Goal: Task Accomplishment & Management: Manage account settings

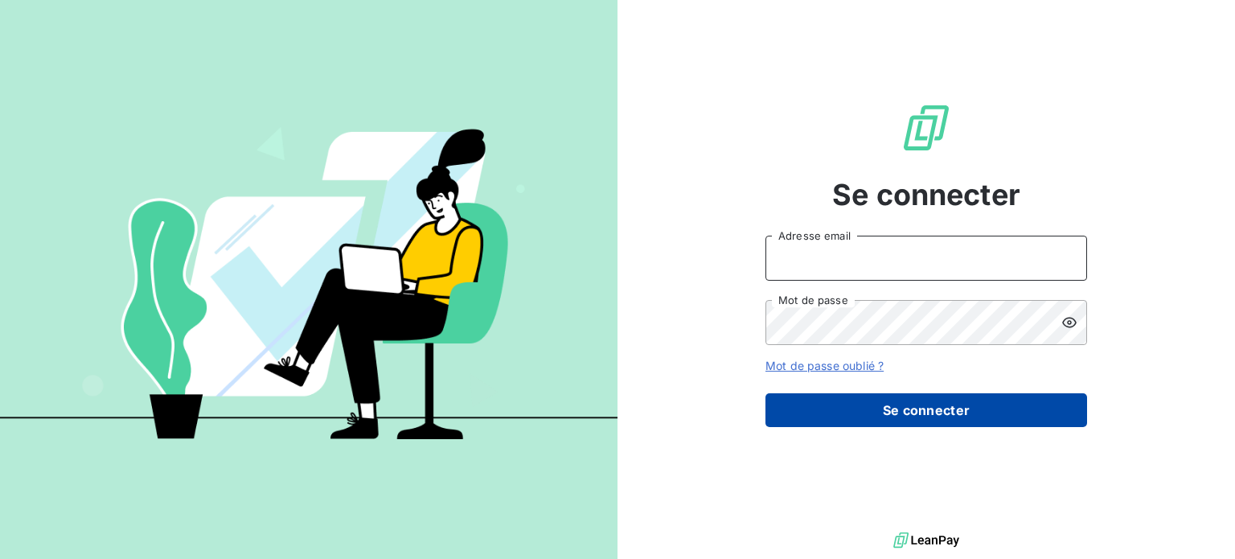
type input "[EMAIL_ADDRESS][DOMAIN_NAME]"
click at [946, 418] on button "Se connecter" at bounding box center [927, 410] width 322 height 34
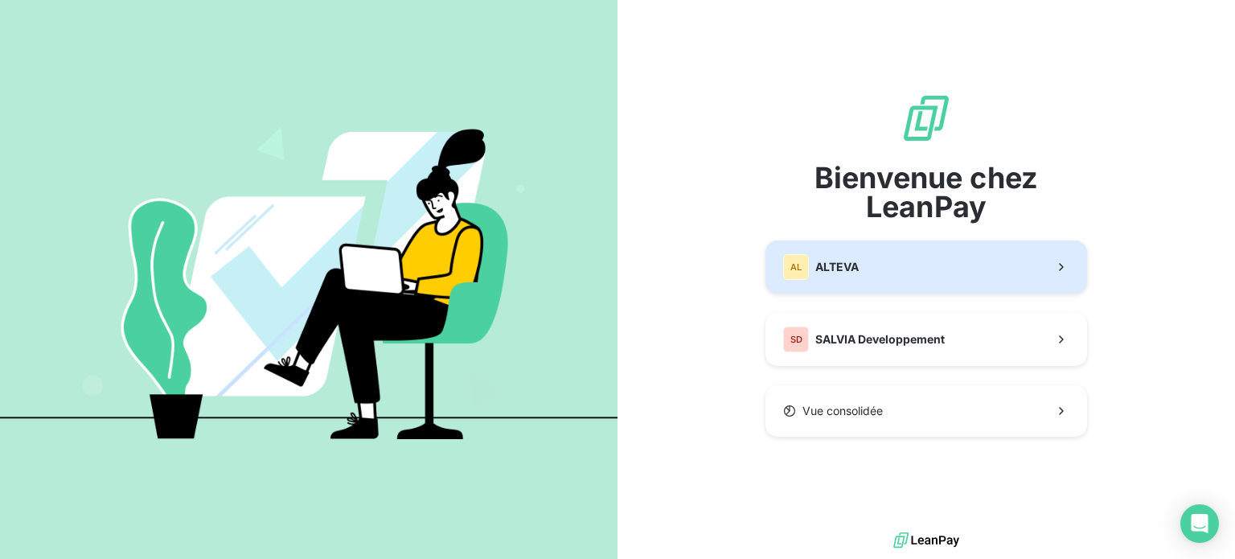
click at [902, 271] on button "AL ALTEVA" at bounding box center [927, 266] width 322 height 53
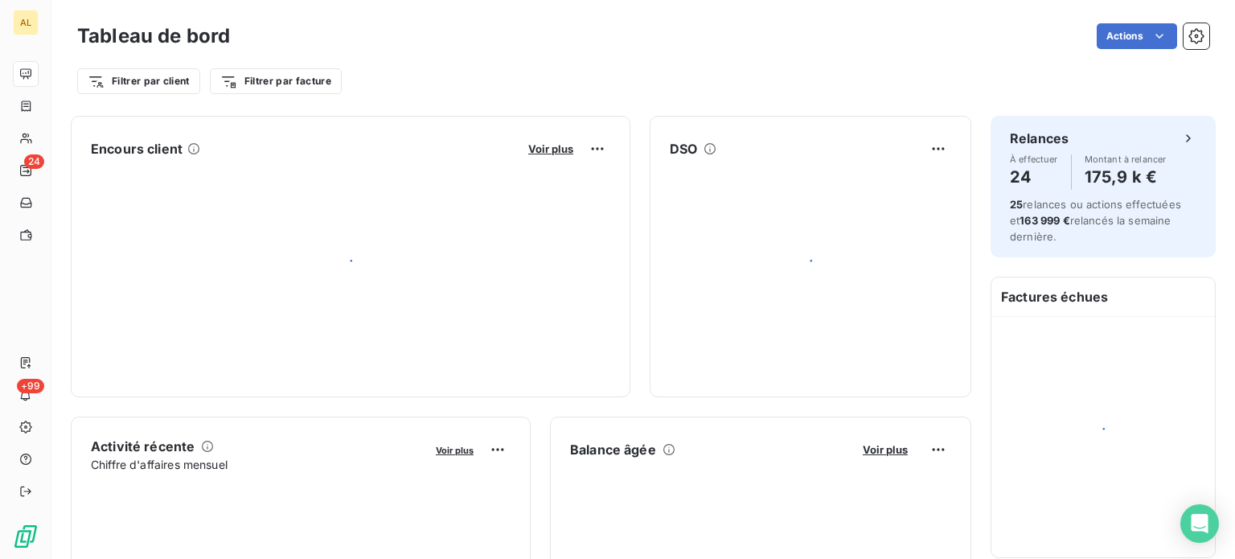
click at [20, 73] on icon at bounding box center [25, 73] width 11 height 10
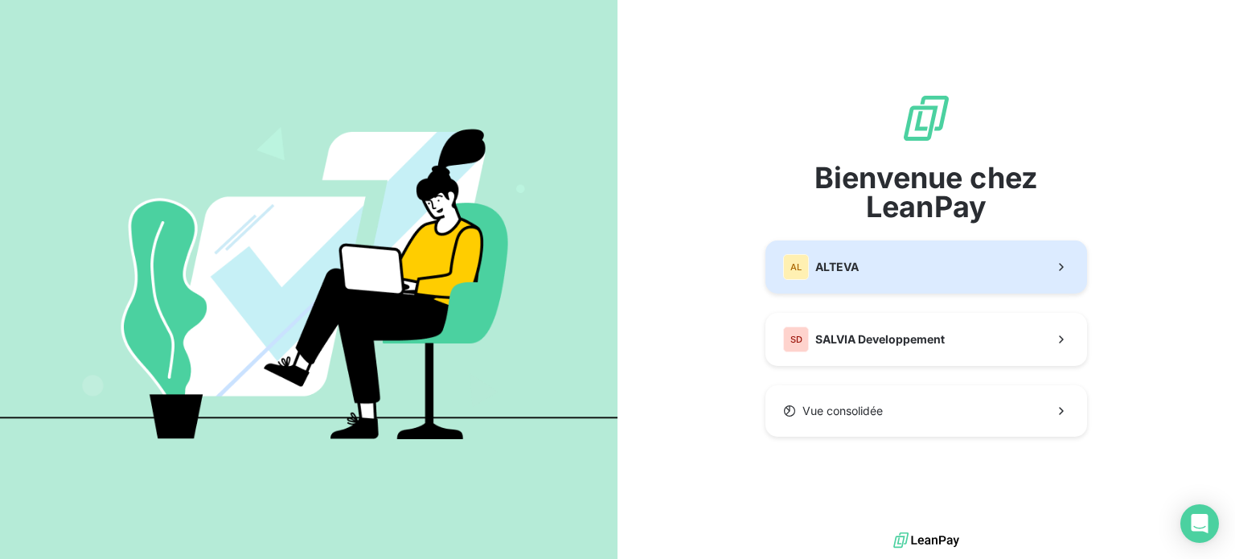
click at [889, 271] on button "AL ALTEVA" at bounding box center [927, 266] width 322 height 53
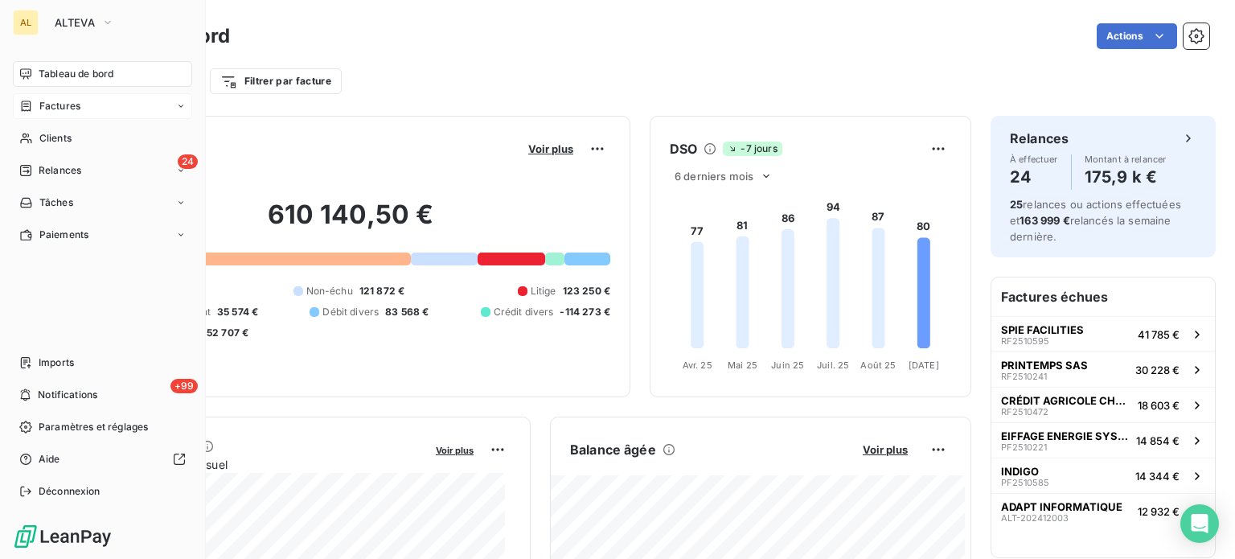
click at [71, 107] on span "Factures" at bounding box center [59, 106] width 41 height 14
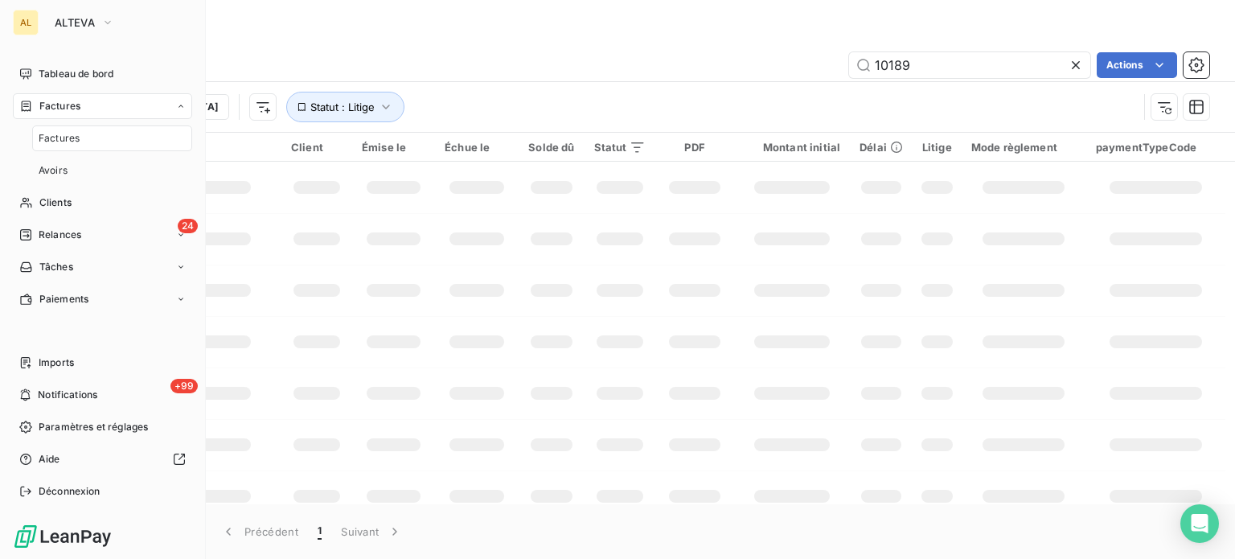
click at [72, 135] on span "Factures" at bounding box center [59, 138] width 41 height 14
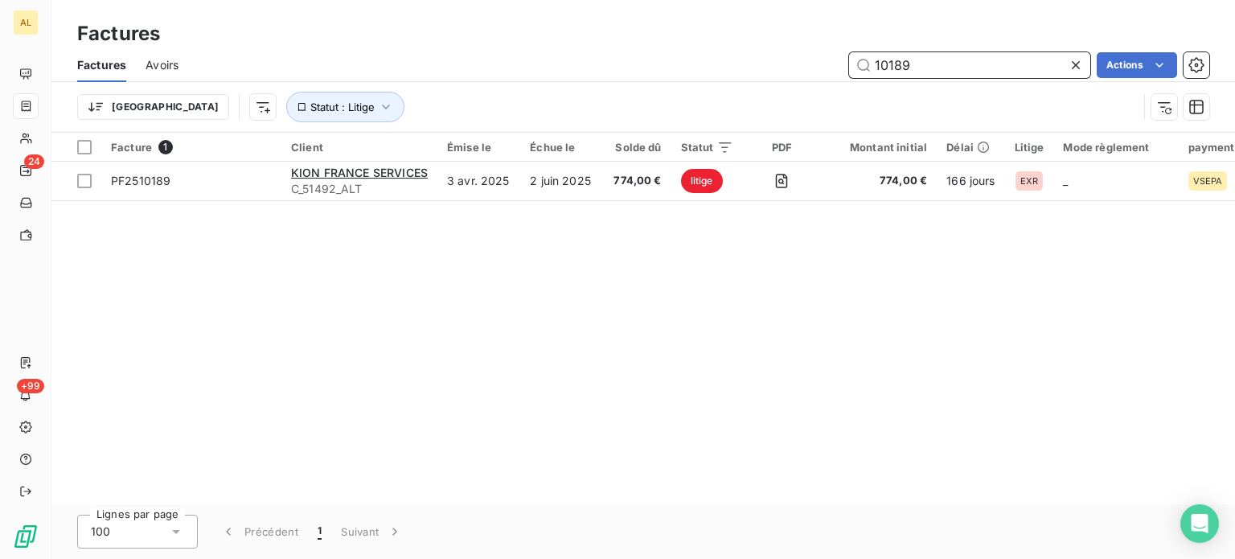
drag, startPoint x: 912, startPoint y: 60, endPoint x: 790, endPoint y: 51, distance: 121.7
click at [790, 52] on div "10189 Actions" at bounding box center [704, 65] width 1012 height 26
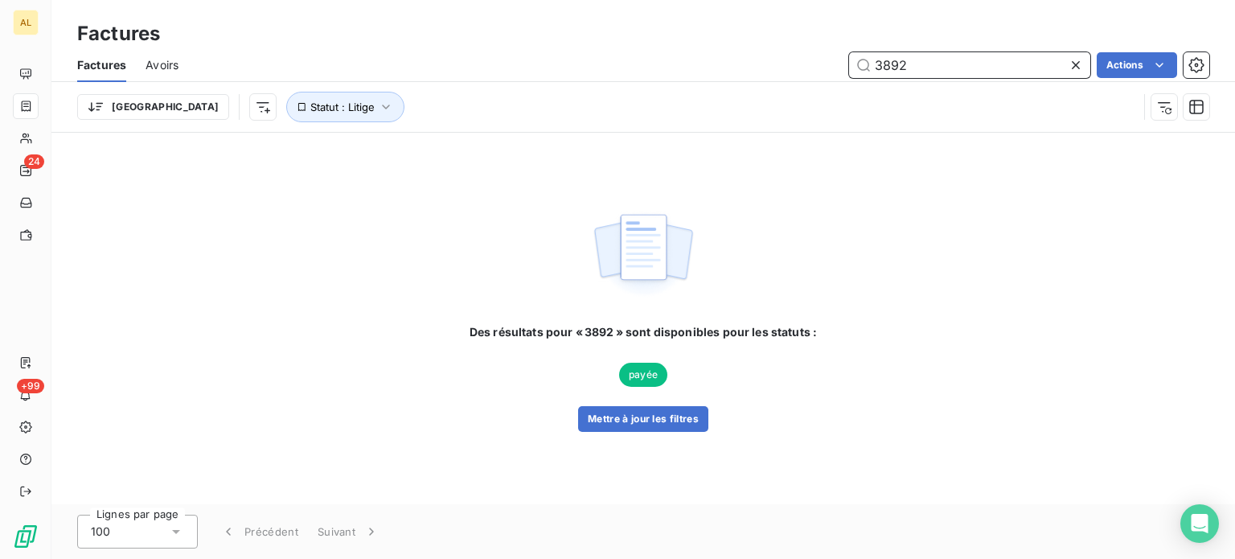
drag, startPoint x: 873, startPoint y: 64, endPoint x: 836, endPoint y: 57, distance: 37.5
click at [836, 58] on div "3892 Actions" at bounding box center [704, 65] width 1012 height 26
drag, startPoint x: 938, startPoint y: 64, endPoint x: 773, endPoint y: 35, distance: 168.0
click at [773, 35] on div "Factures Factures Avoirs 5294 Actions Trier Statut : Litige" at bounding box center [643, 66] width 1184 height 133
drag, startPoint x: 868, startPoint y: 55, endPoint x: 812, endPoint y: 40, distance: 58.1
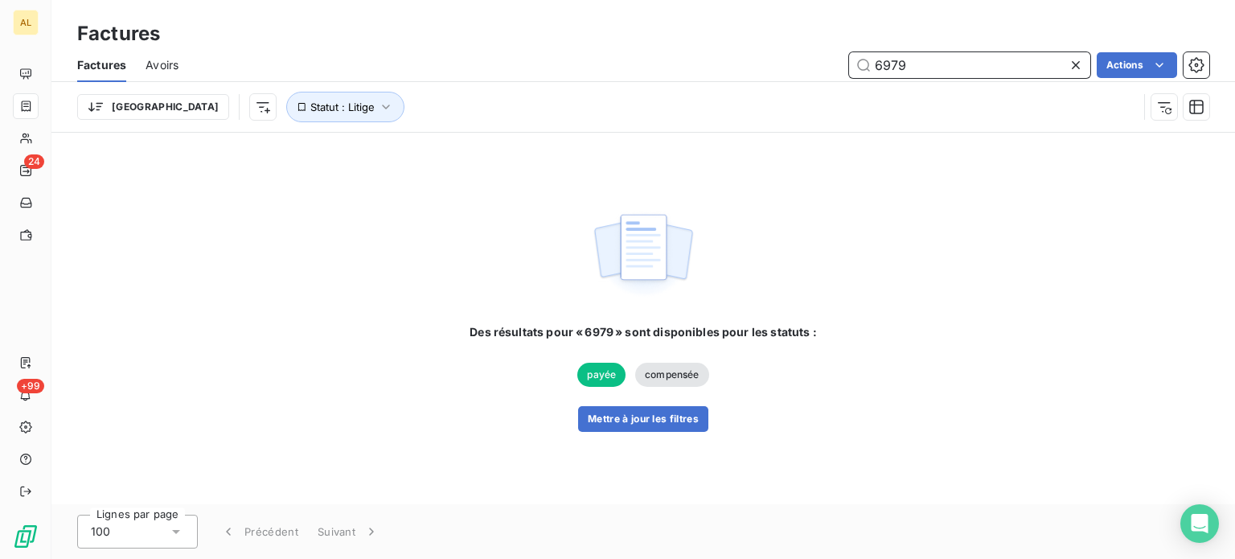
click at [815, 44] on div "Factures Factures Avoirs 6979 Actions Trier Statut : Litige" at bounding box center [643, 66] width 1184 height 133
type input "3113"
